Goal: Information Seeking & Learning: Learn about a topic

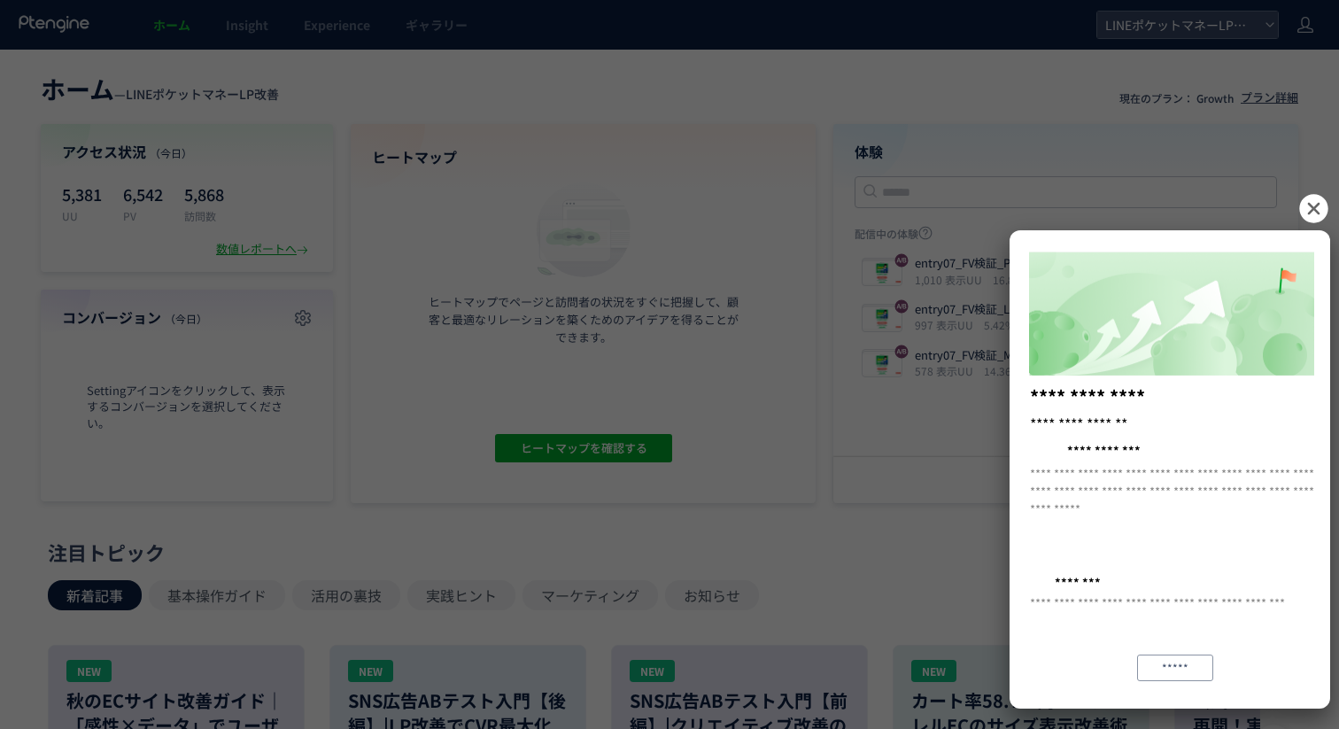
click at [1320, 205] on icon at bounding box center [1313, 208] width 28 height 28
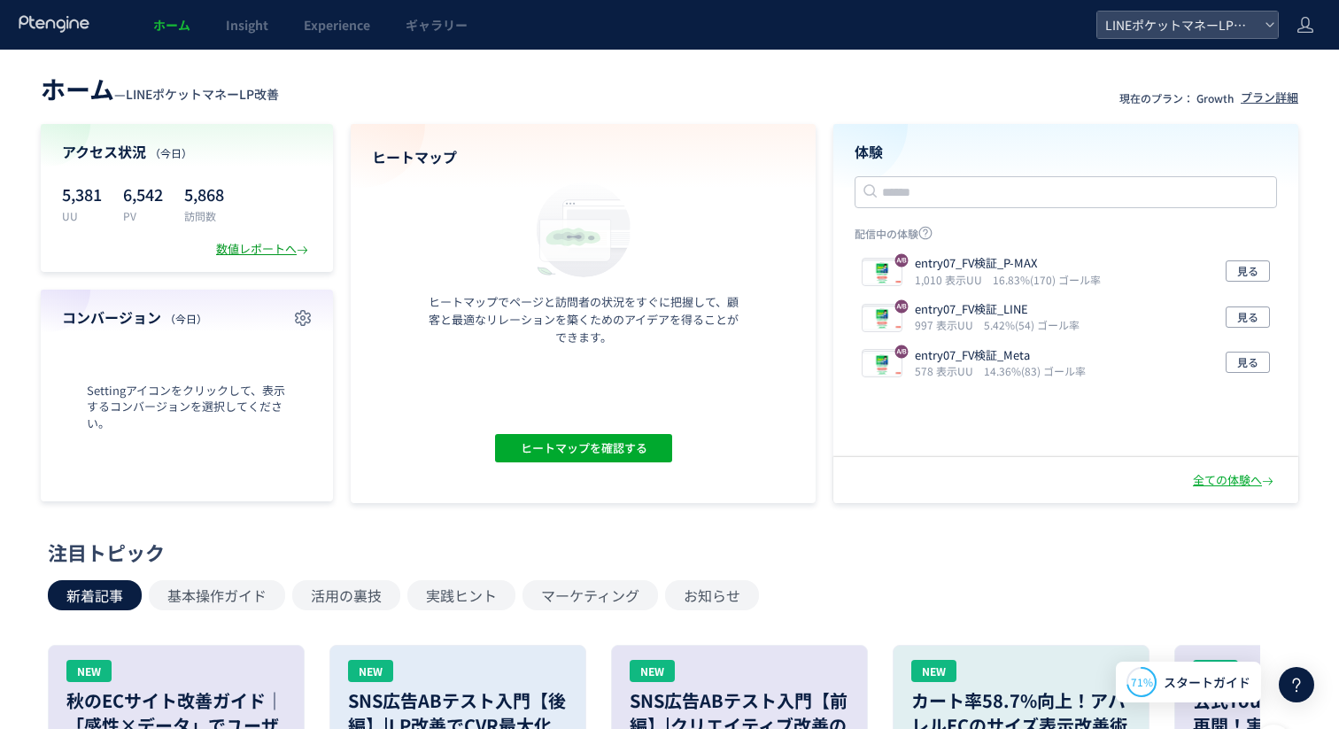
click at [251, 254] on div "数値レポートへ" at bounding box center [264, 249] width 96 height 17
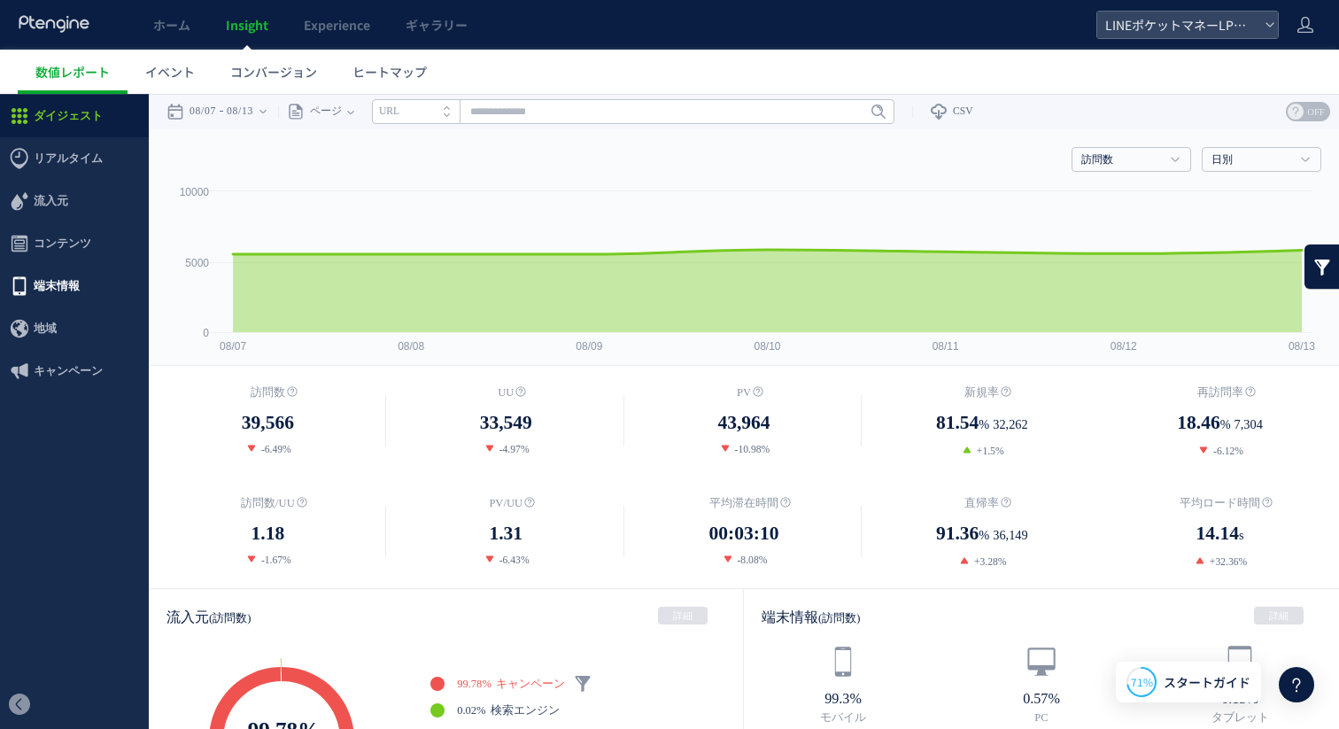
click at [88, 288] on span "端末情報" at bounding box center [74, 286] width 149 height 43
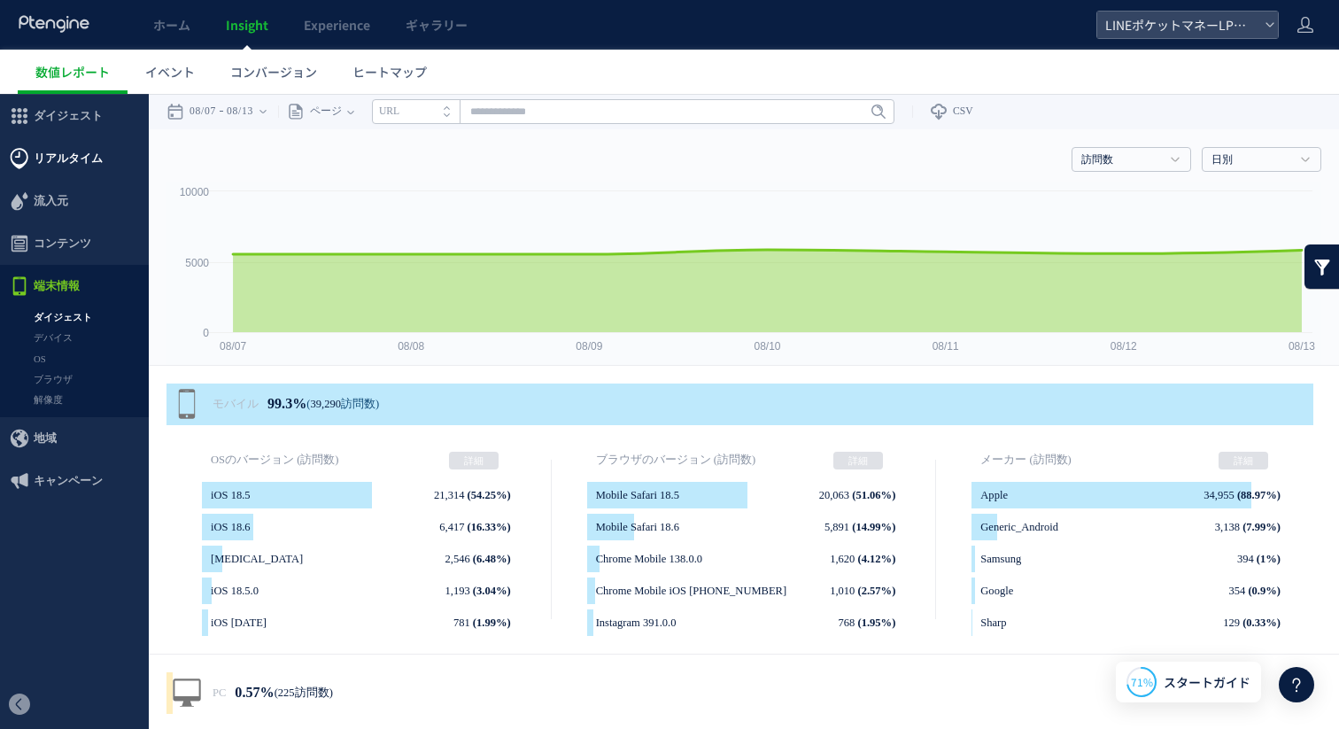
click at [81, 155] on span "リアルタイム" at bounding box center [68, 158] width 69 height 43
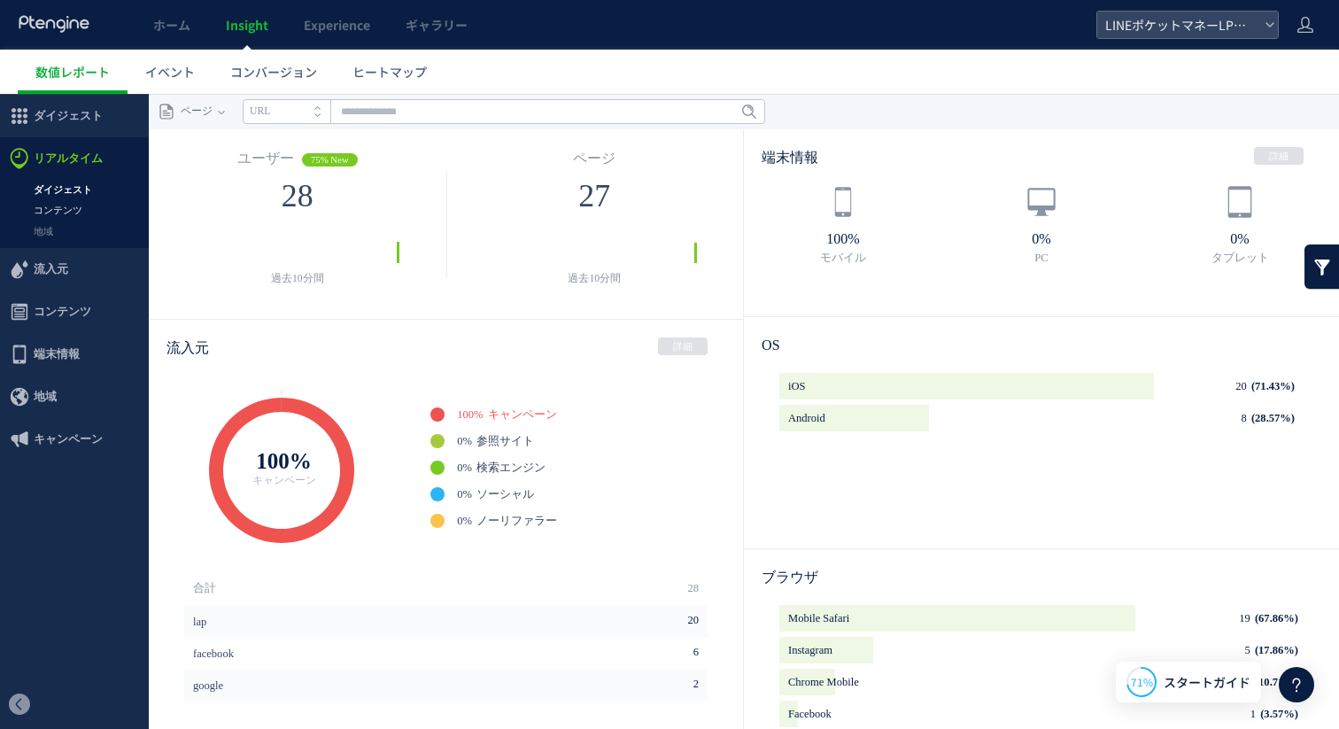
click at [71, 213] on link "コンテンツ" at bounding box center [74, 210] width 149 height 20
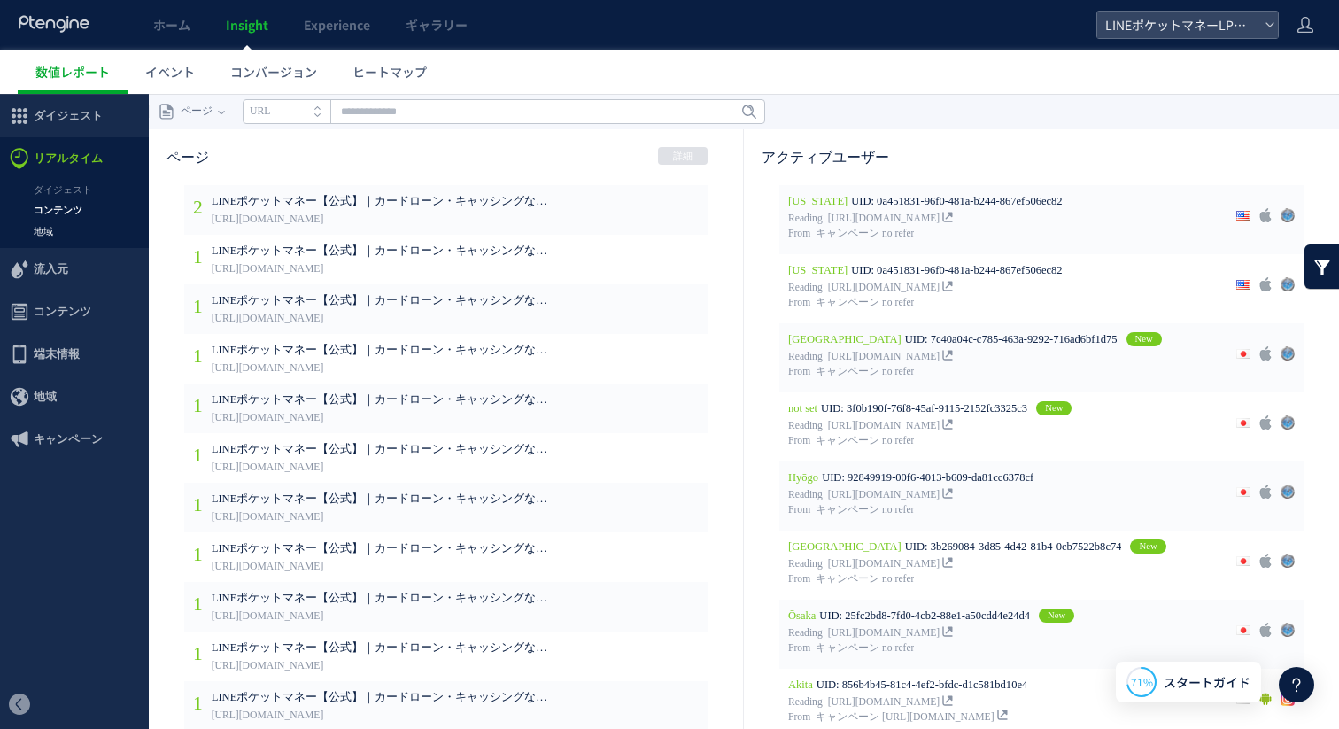
click at [53, 236] on link "地域" at bounding box center [74, 231] width 149 height 20
click at [66, 183] on link "ダイジェスト" at bounding box center [74, 190] width 149 height 20
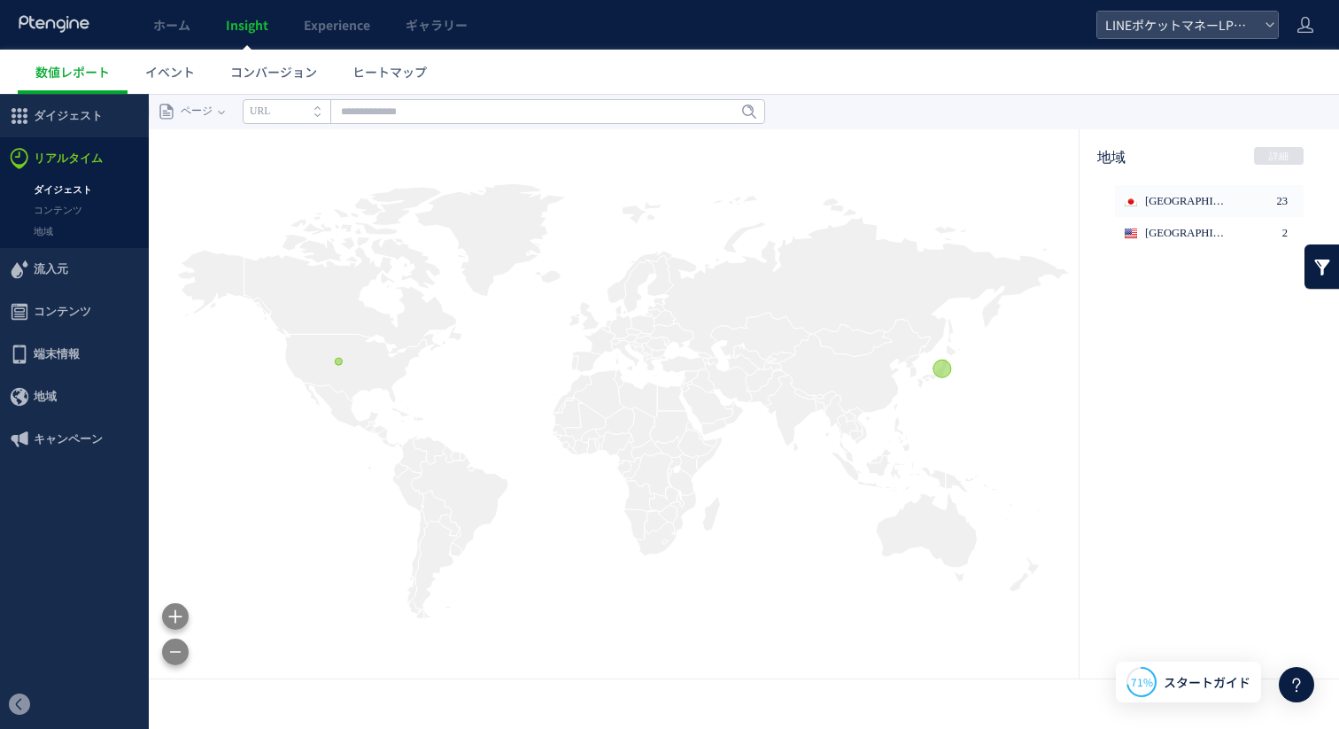
click at [61, 267] on span "流入元" at bounding box center [51, 269] width 35 height 43
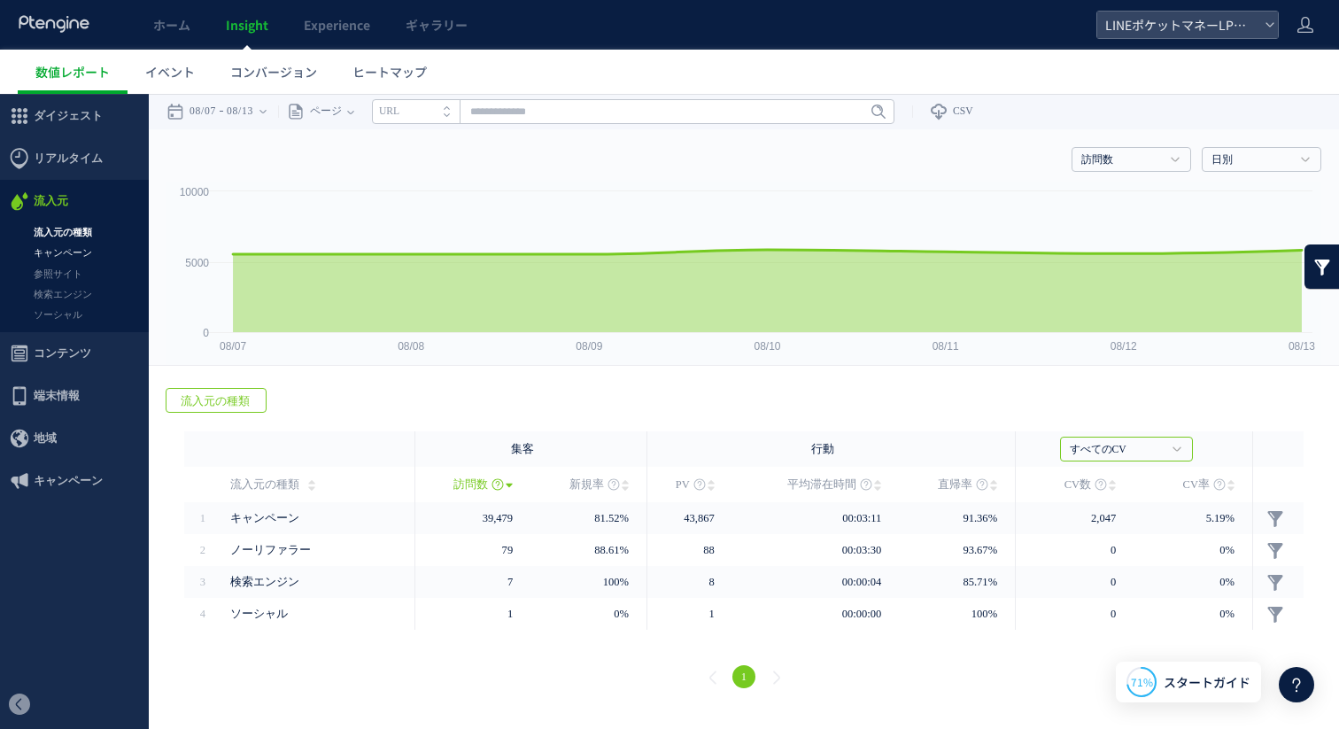
click at [81, 254] on link "キャンペーン" at bounding box center [74, 253] width 149 height 20
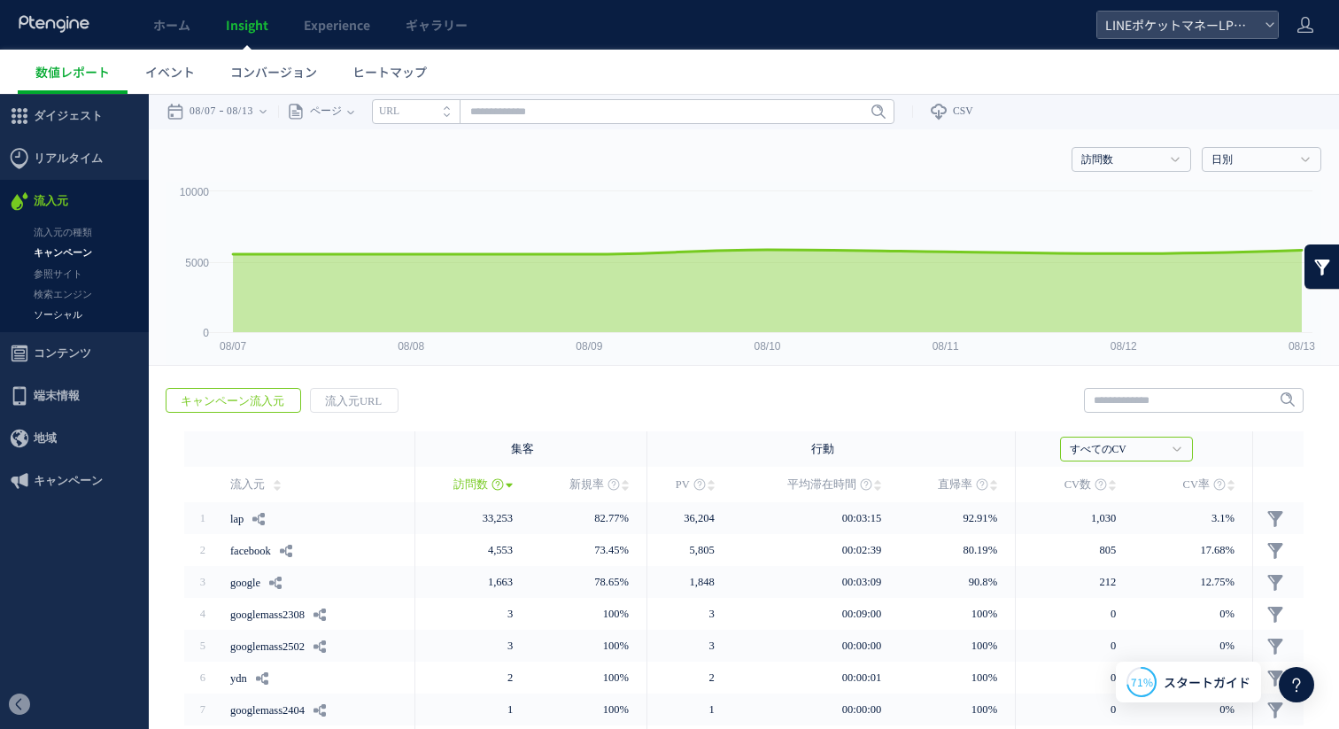
click at [73, 312] on link "ソーシャル" at bounding box center [74, 315] width 149 height 20
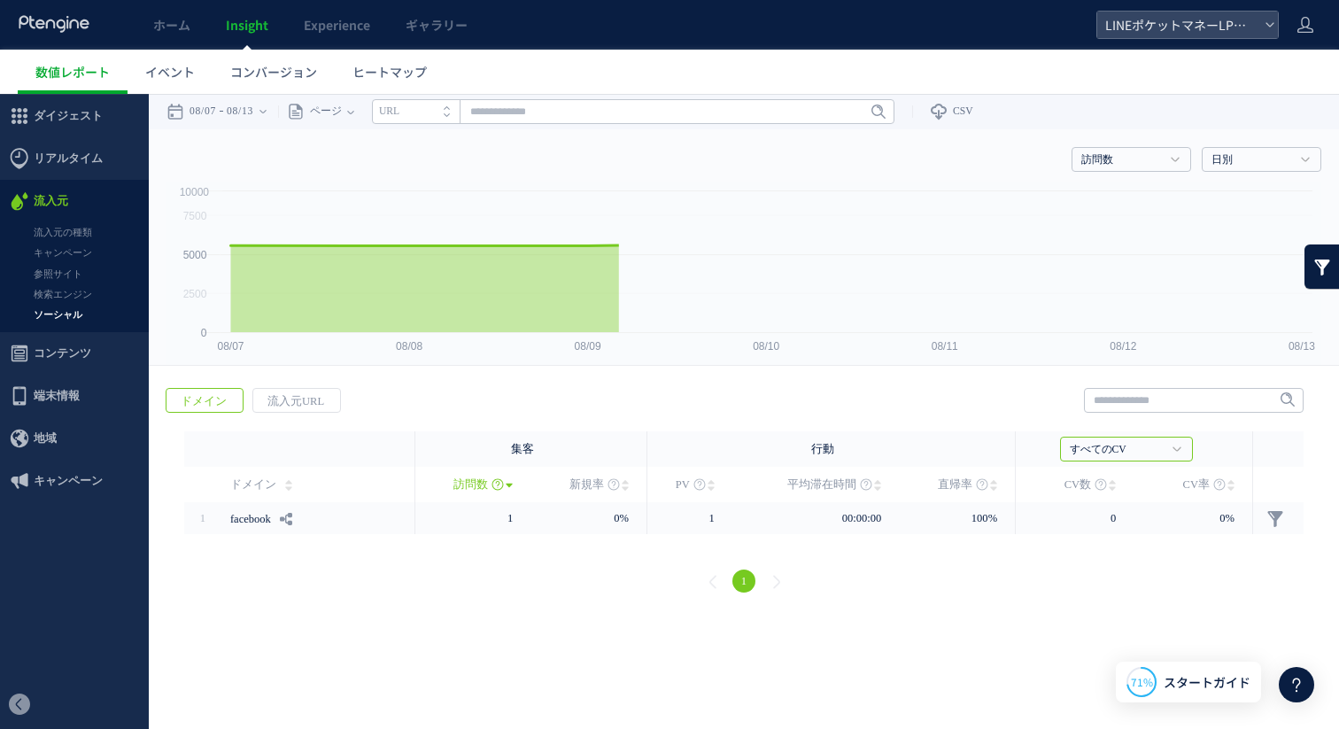
click at [69, 362] on span "コンテンツ" at bounding box center [63, 353] width 58 height 43
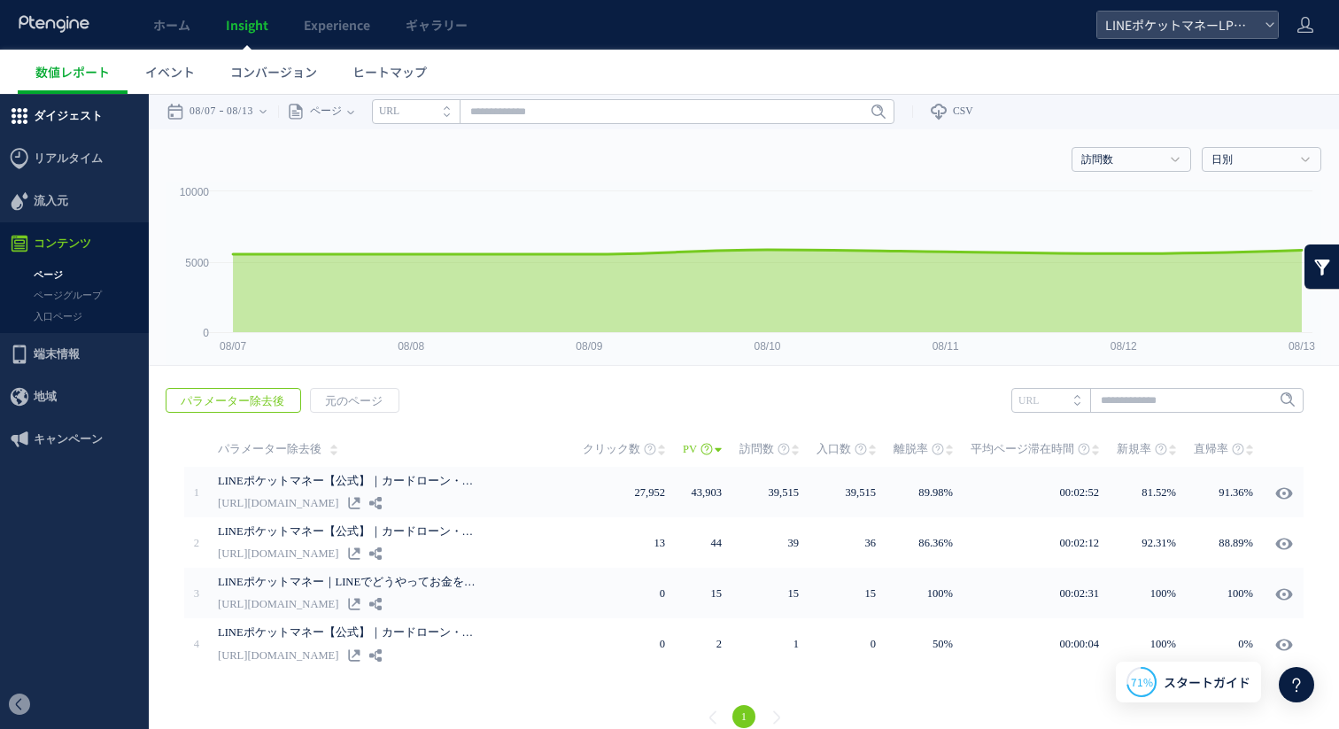
click at [94, 127] on span "ダイジェスト" at bounding box center [68, 116] width 69 height 43
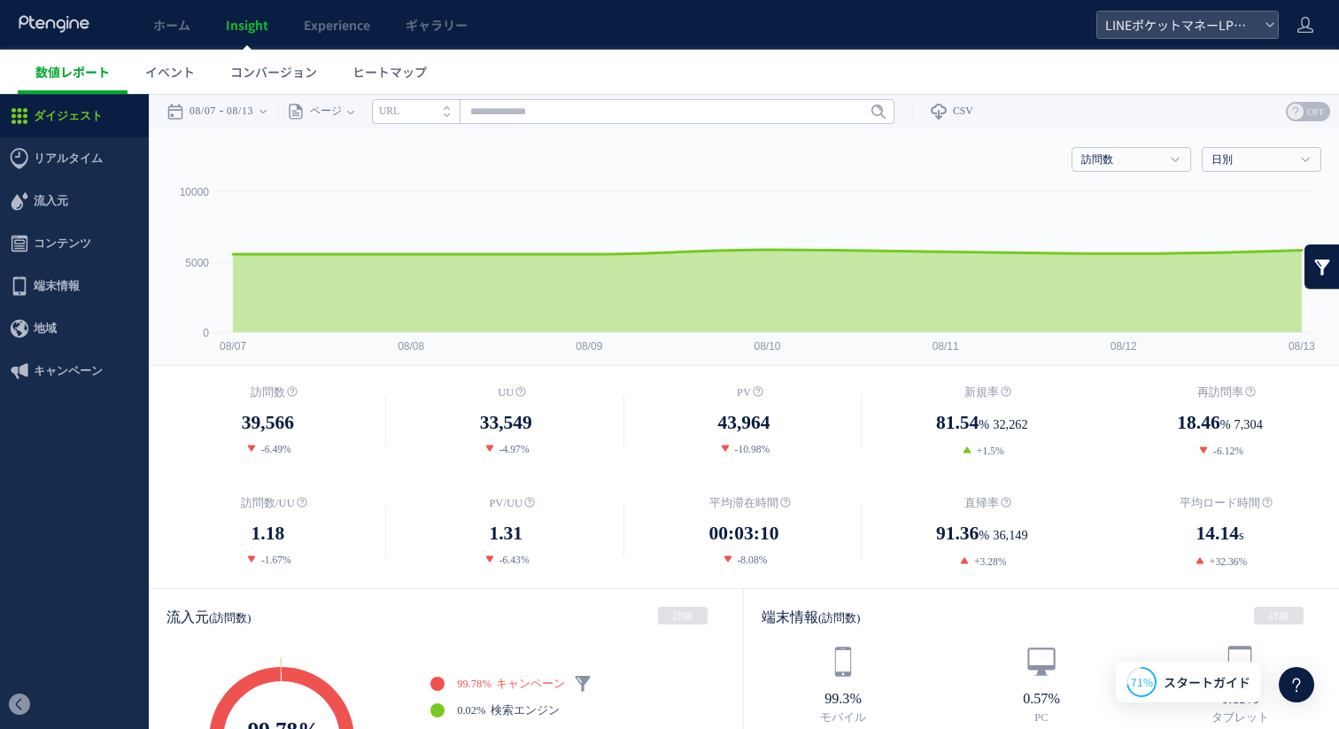
click at [91, 80] on span "数値レポート" at bounding box center [72, 72] width 74 height 18
click at [190, 27] on link "ホーム" at bounding box center [171, 25] width 73 height 50
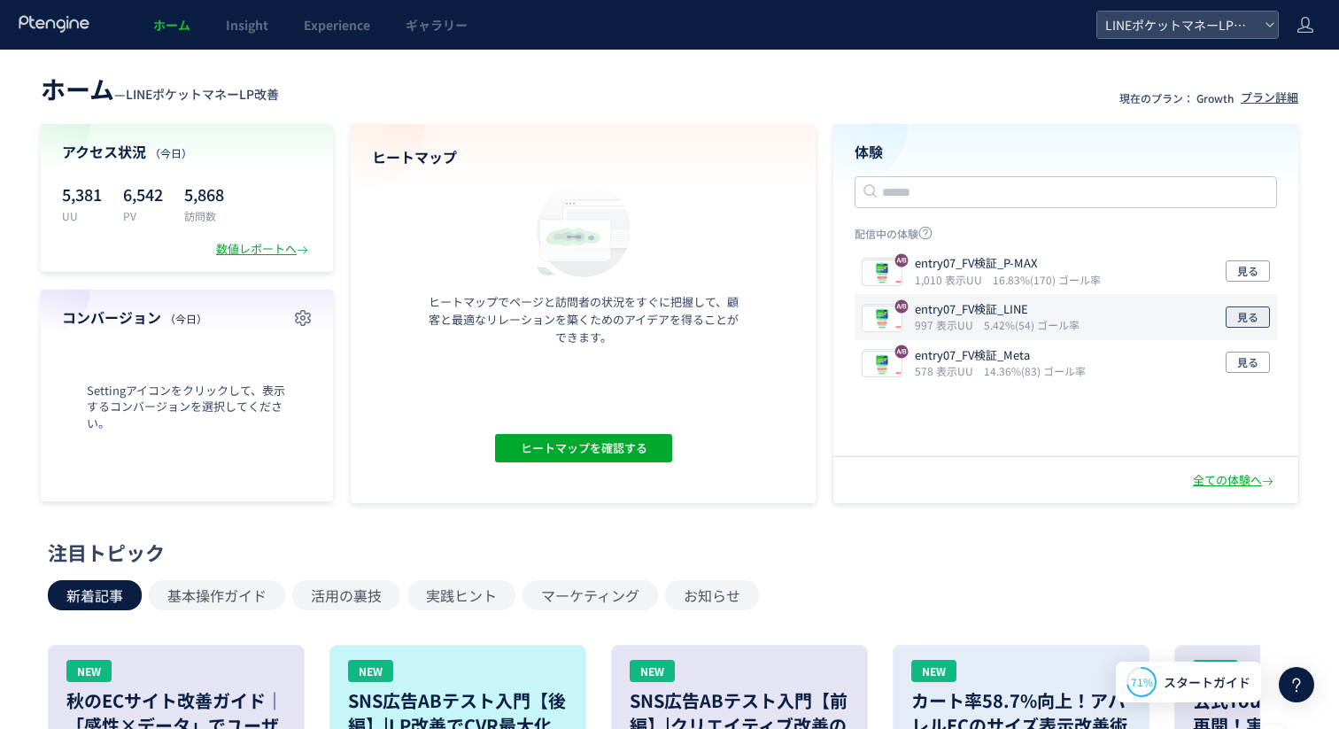
click at [1257, 321] on span "見る" at bounding box center [1247, 316] width 21 height 21
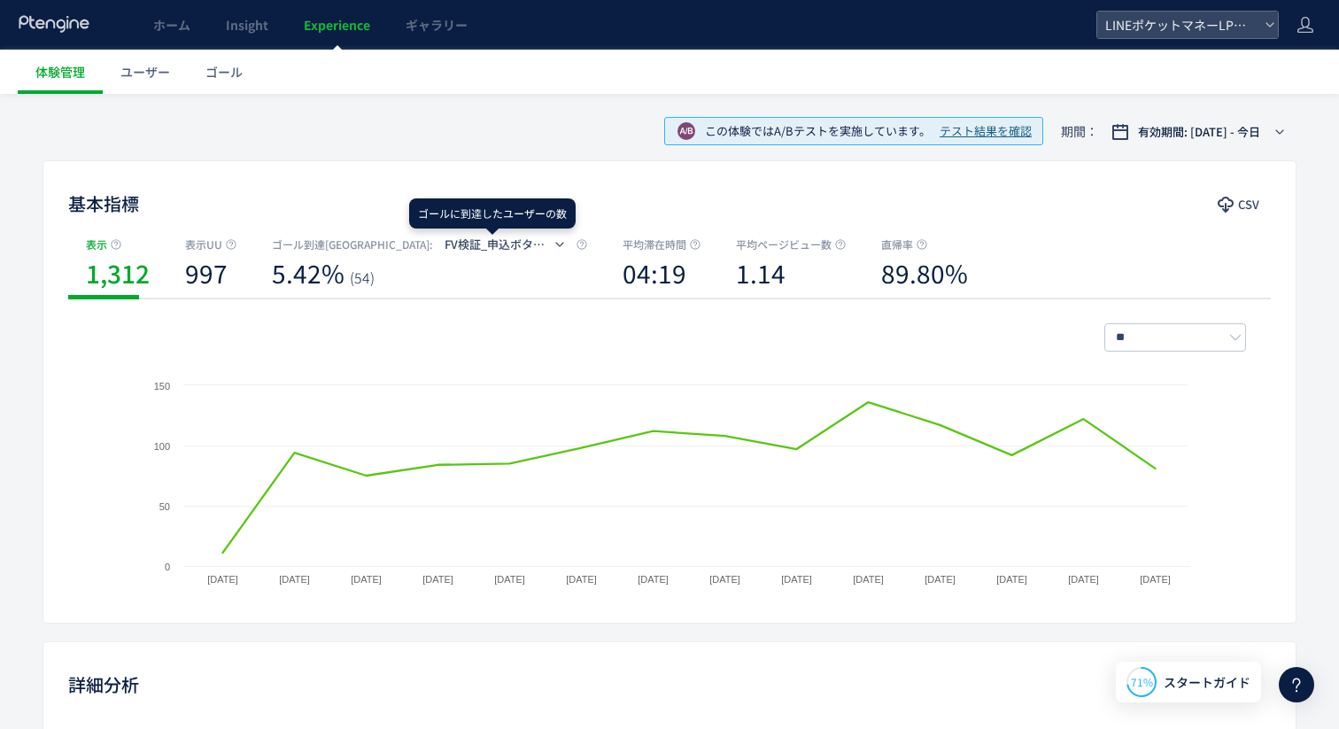
scroll to position [111, 0]
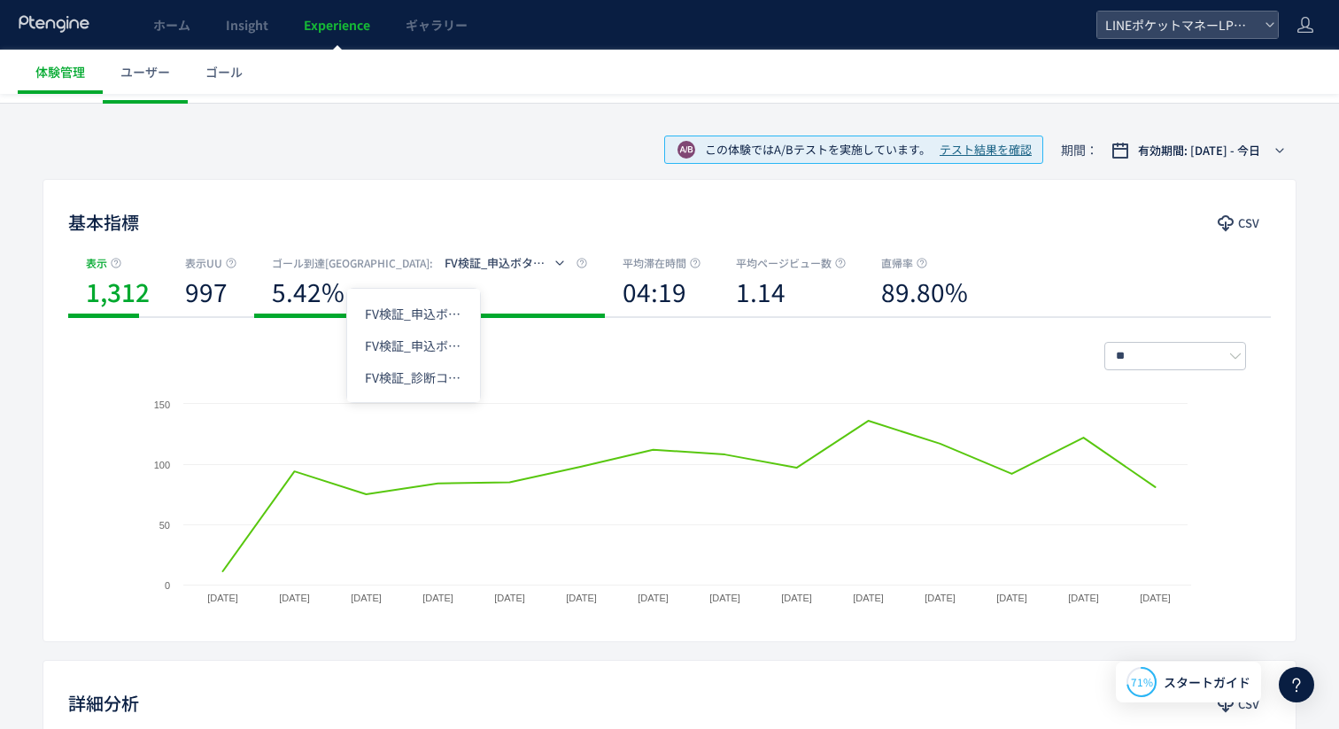
click at [554, 259] on icon "button" at bounding box center [559, 263] width 11 height 11
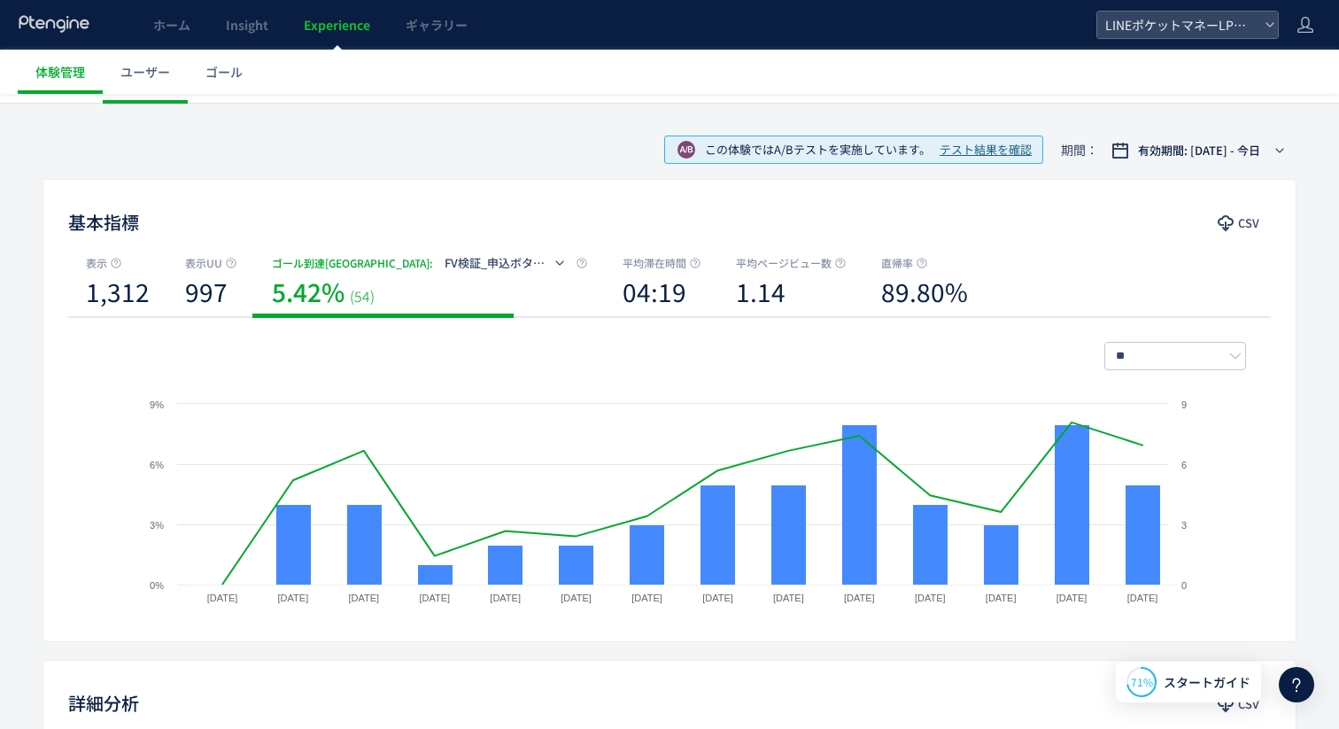
click at [475, 212] on div "基本指標 CSV" at bounding box center [669, 224] width 1252 height 32
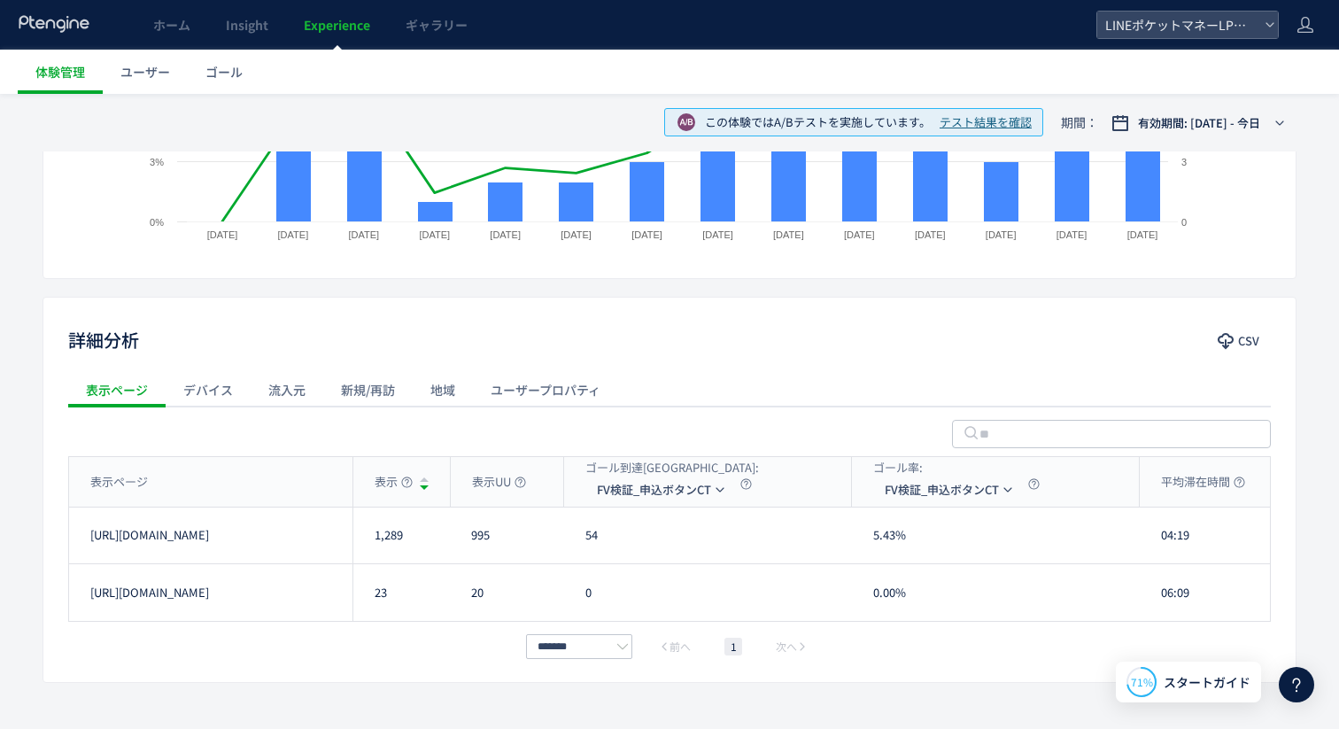
scroll to position [517, 0]
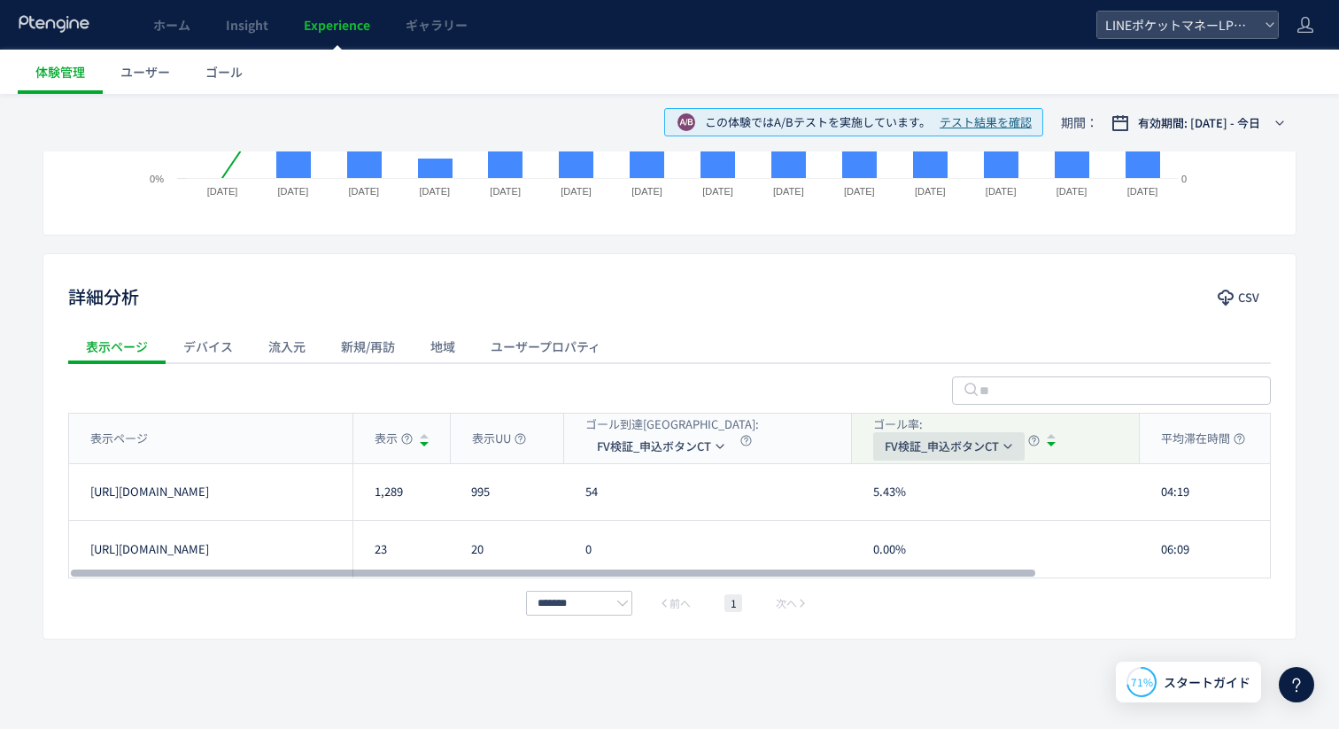
click at [917, 445] on span "FV検証_申込ボタンCT" at bounding box center [942, 446] width 114 height 28
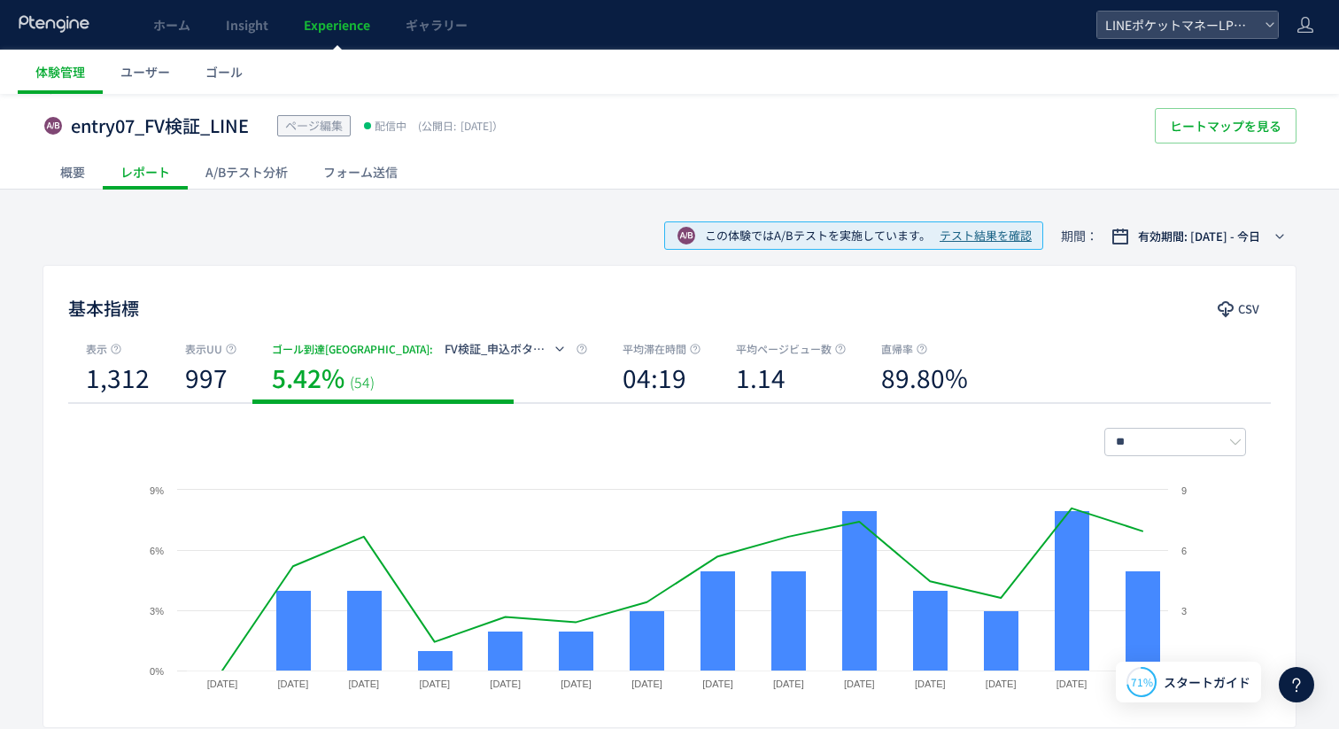
scroll to position [0, 0]
